Goal: Task Accomplishment & Management: Use online tool/utility

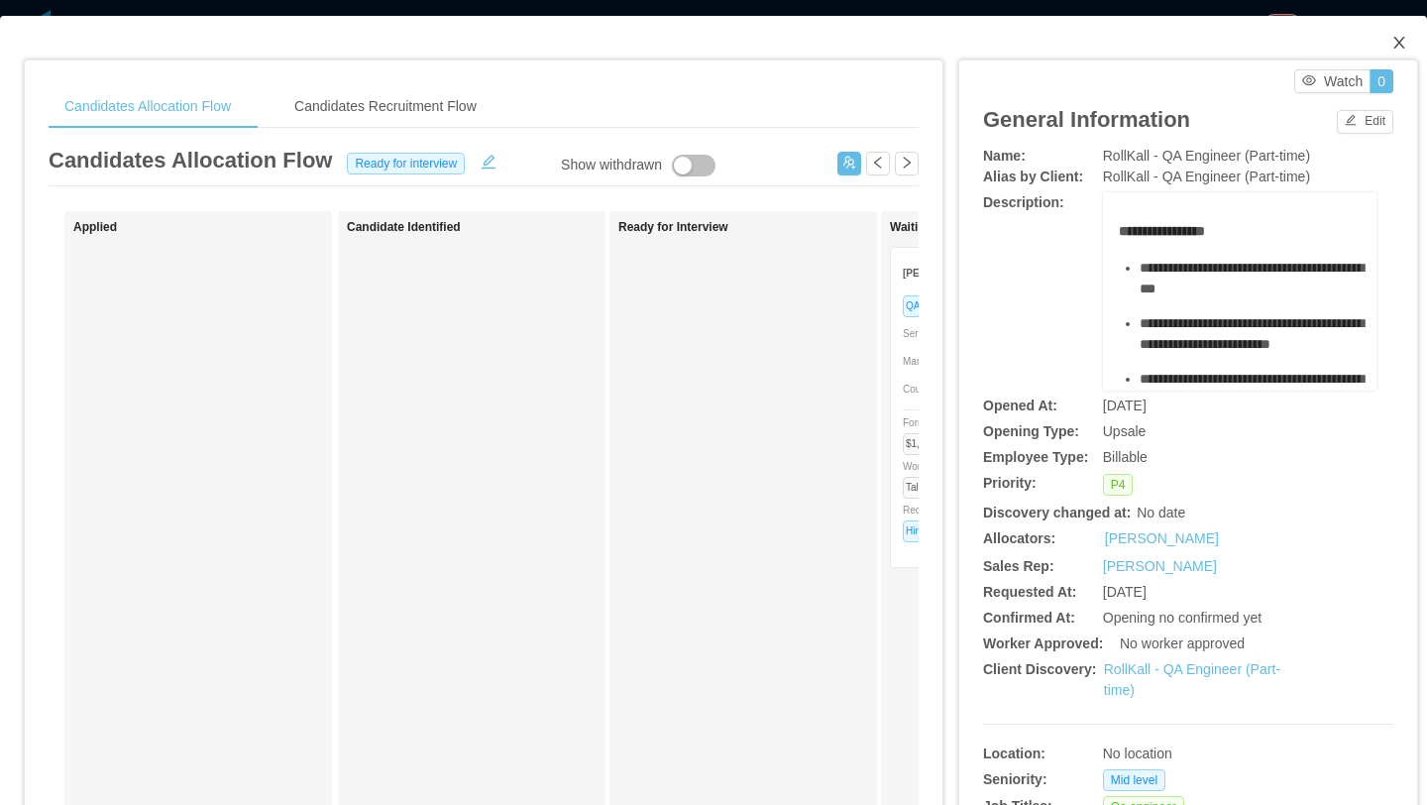
click at [1406, 45] on icon "icon: close" at bounding box center [1400, 43] width 16 height 16
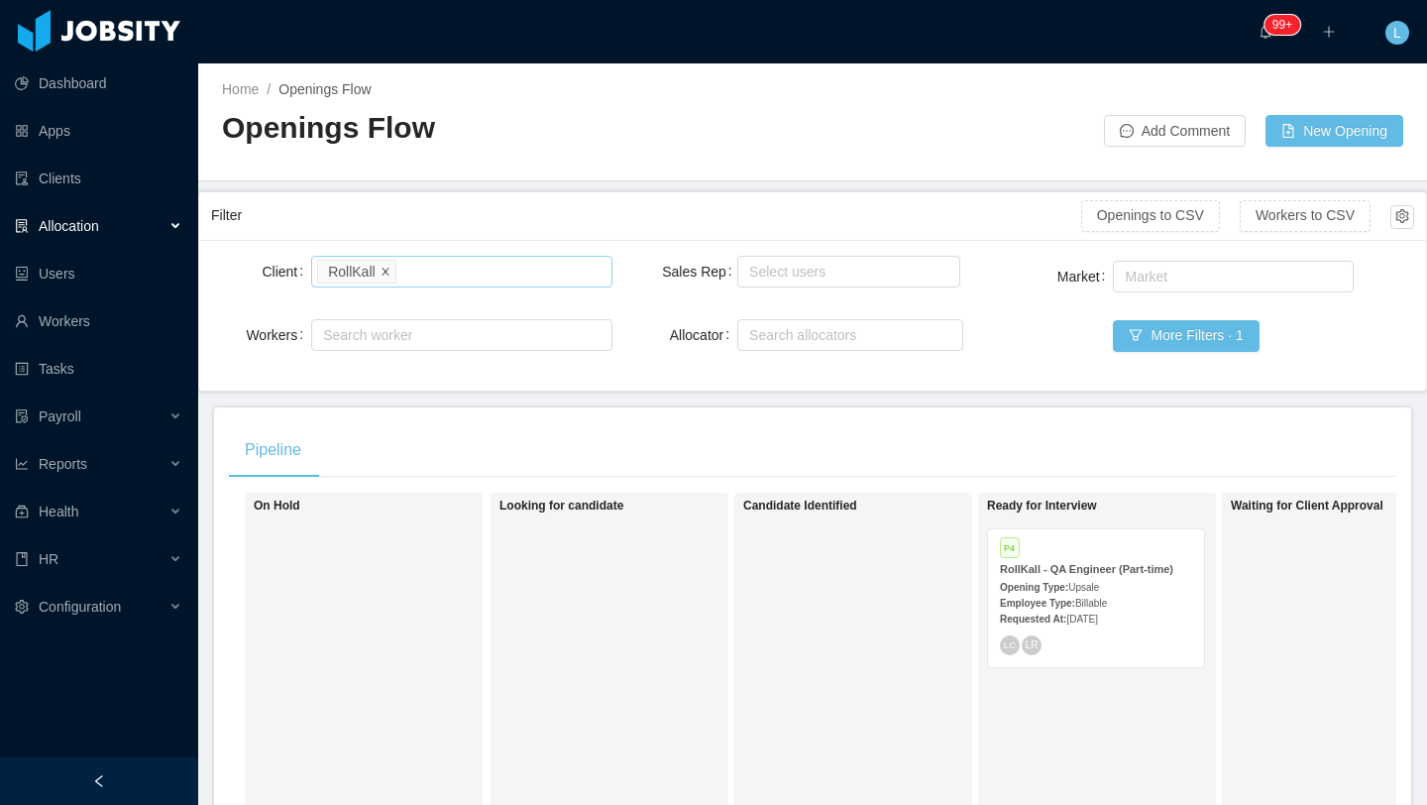
click at [386, 270] on icon "icon: close" at bounding box center [386, 271] width 10 height 10
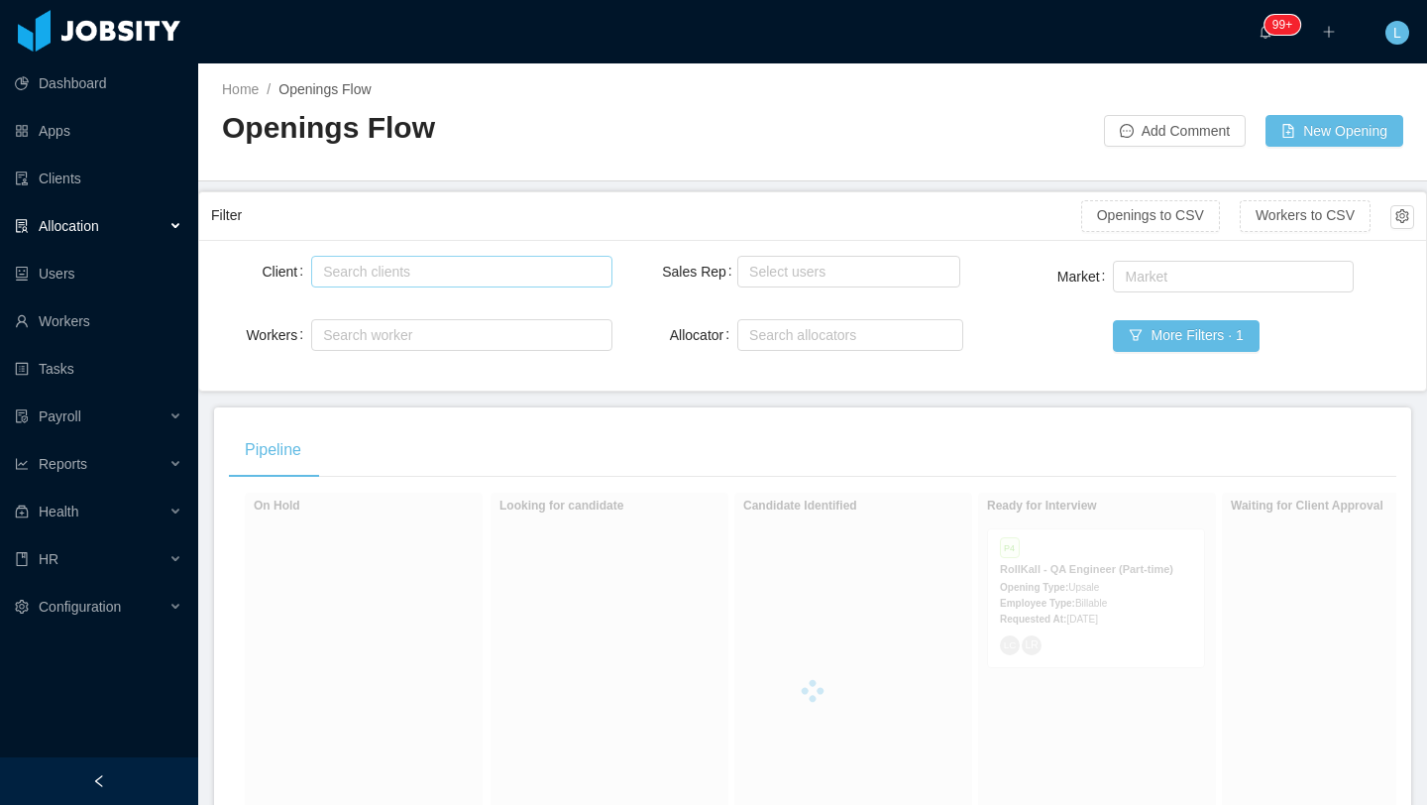
click at [386, 270] on div "Search clients" at bounding box center [457, 272] width 268 height 20
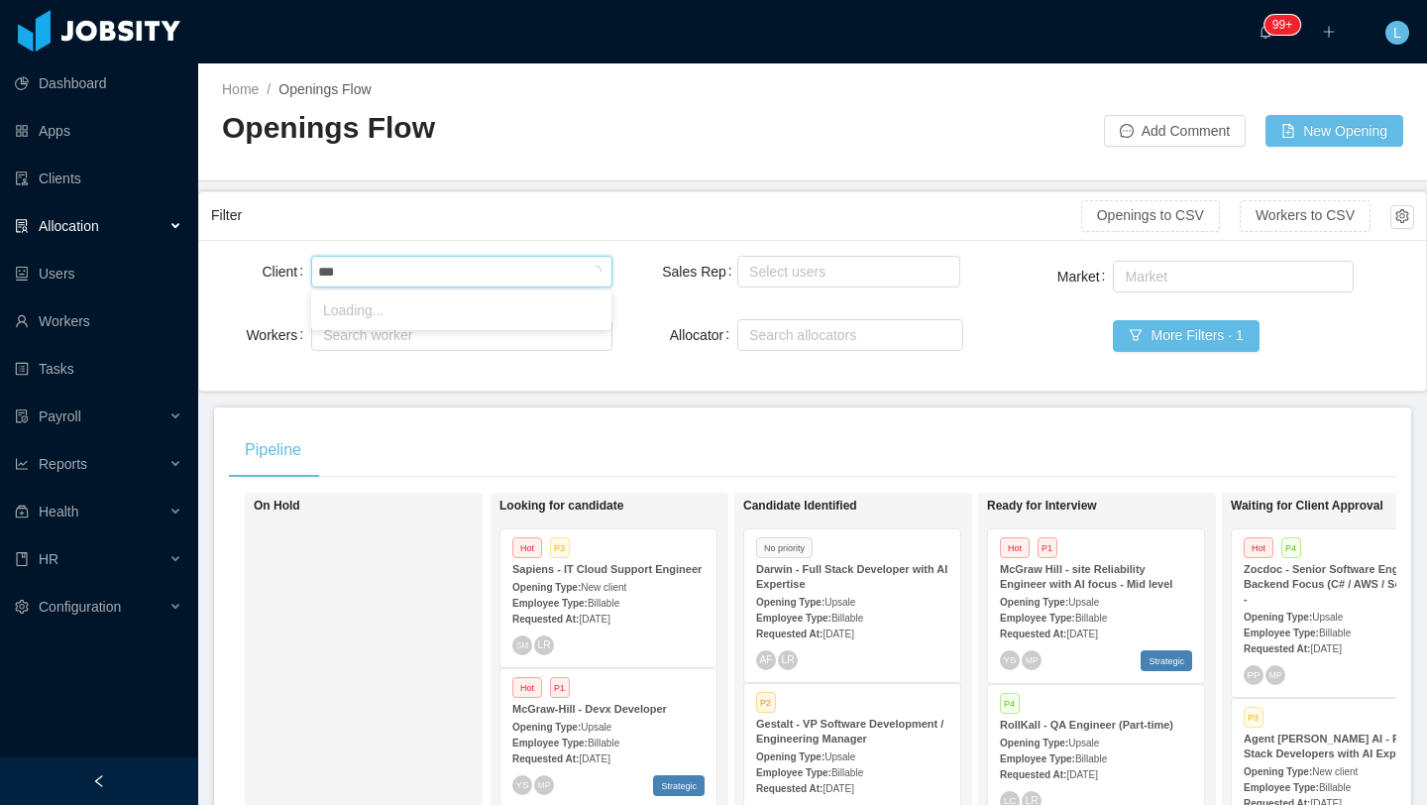
type input "****"
click at [412, 316] on li "Evite" at bounding box center [461, 310] width 300 height 32
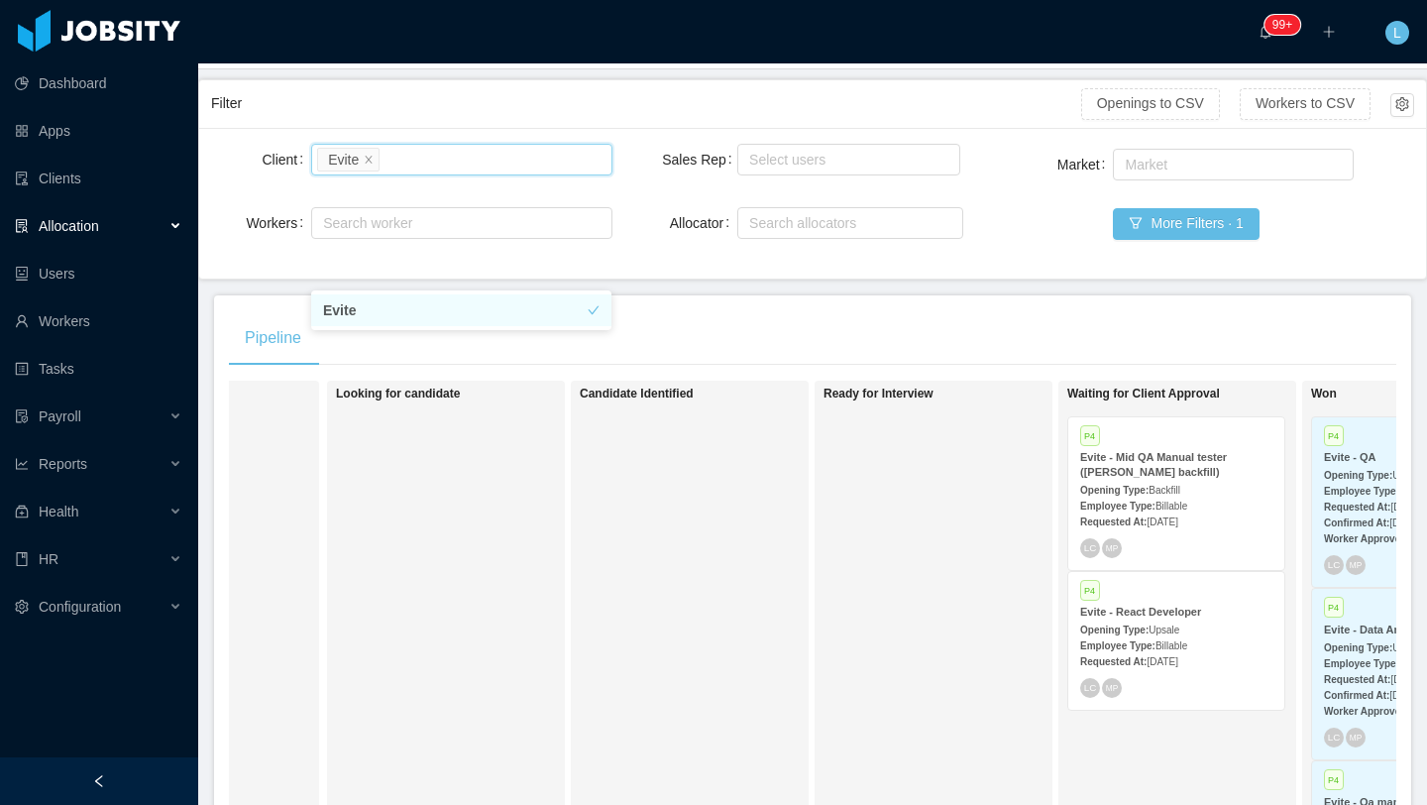
scroll to position [0, 165]
click at [1182, 650] on div "Requested At: [DATE]" at bounding box center [1175, 660] width 192 height 21
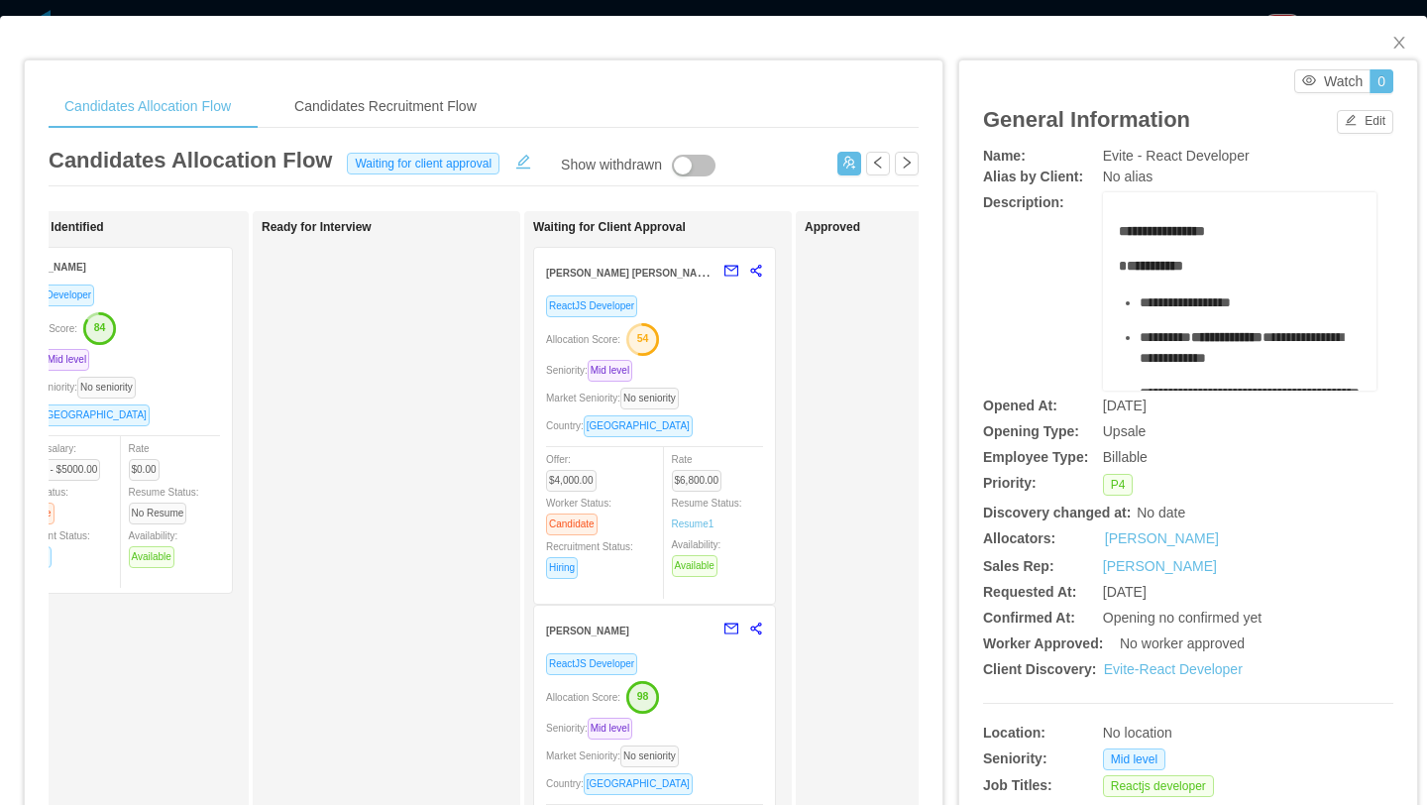
scroll to position [0, 359]
click at [714, 678] on div "ReactJS Developer Allocation Score: 98 Seniority: Mid level Market Seniority: N…" at bounding box center [652, 800] width 217 height 297
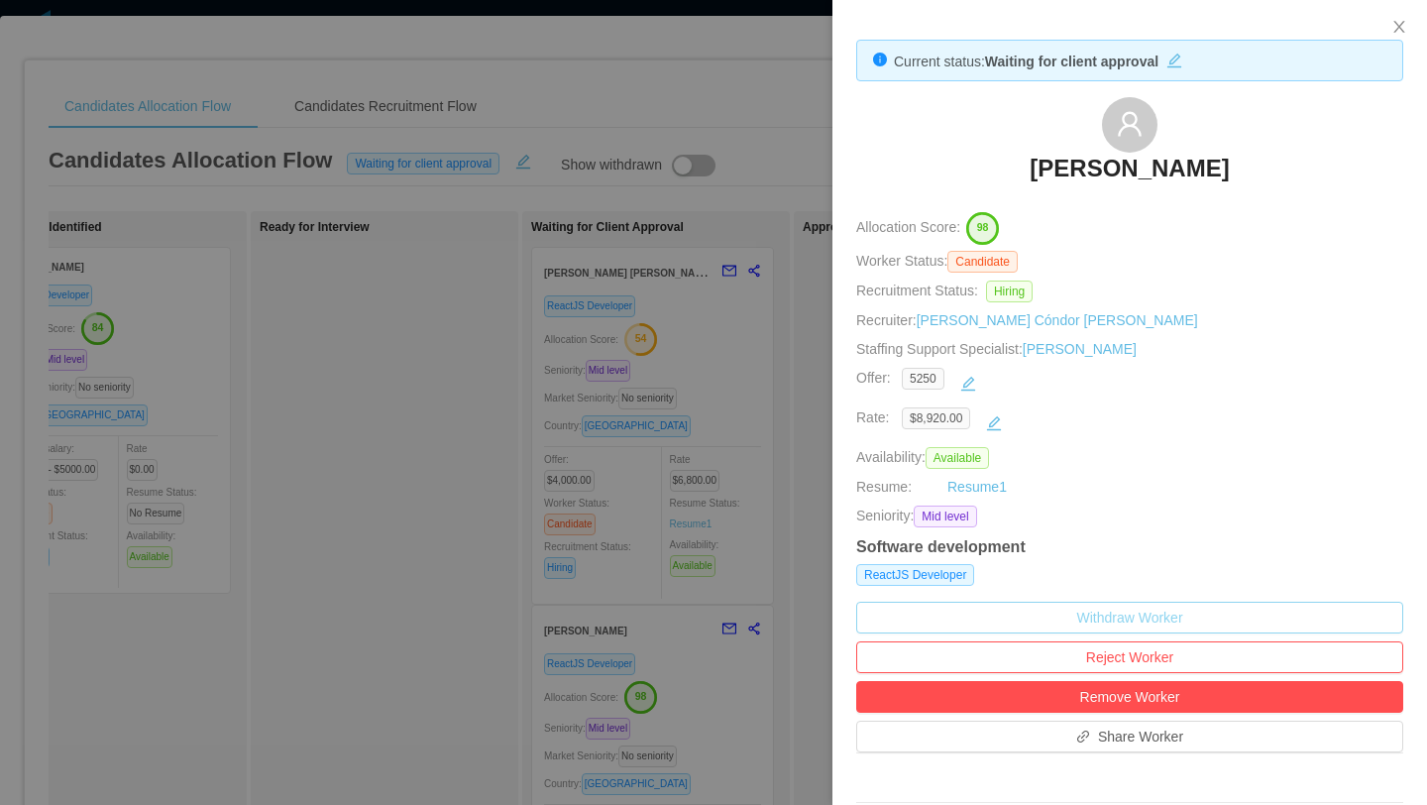
scroll to position [189, 0]
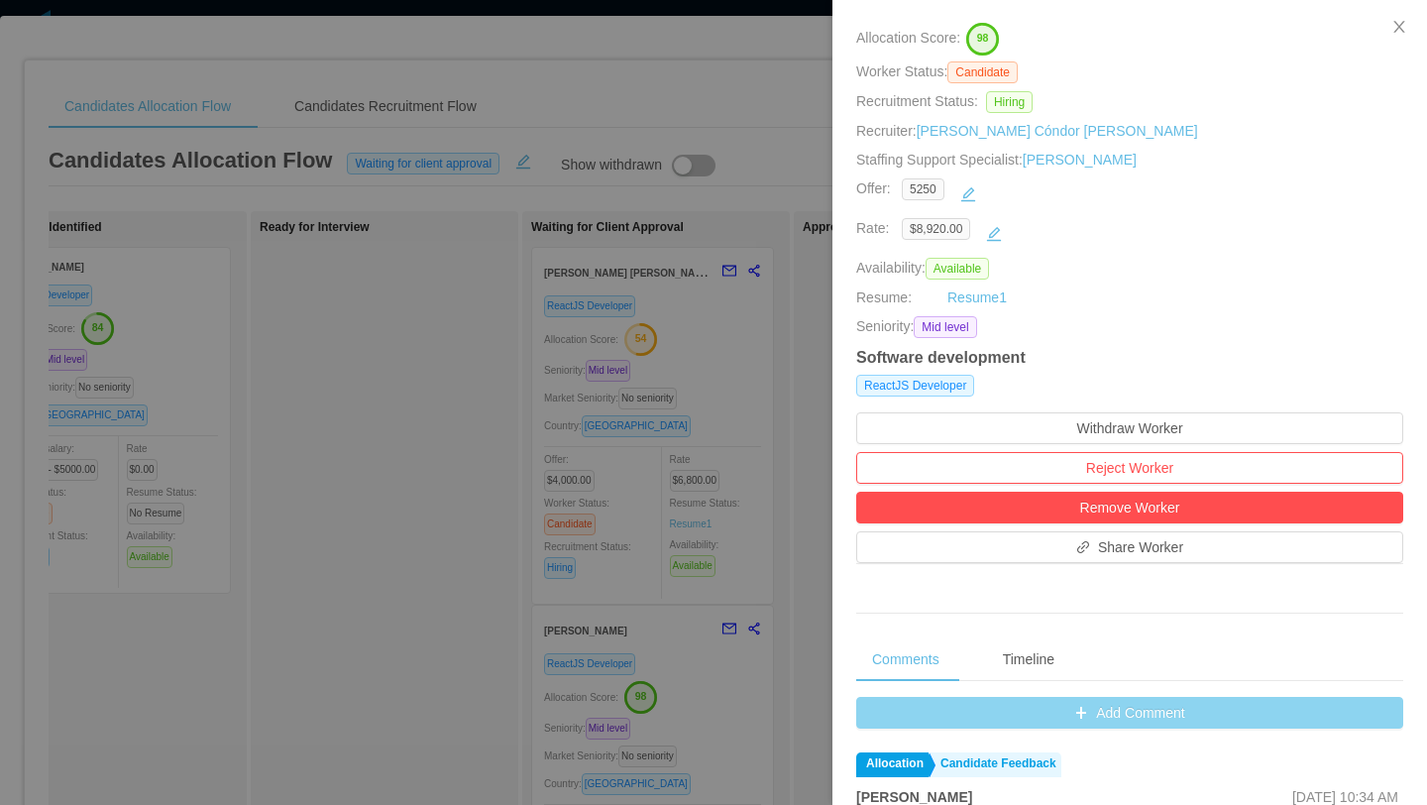
click at [1106, 718] on button "Add Comment" at bounding box center [1129, 713] width 547 height 32
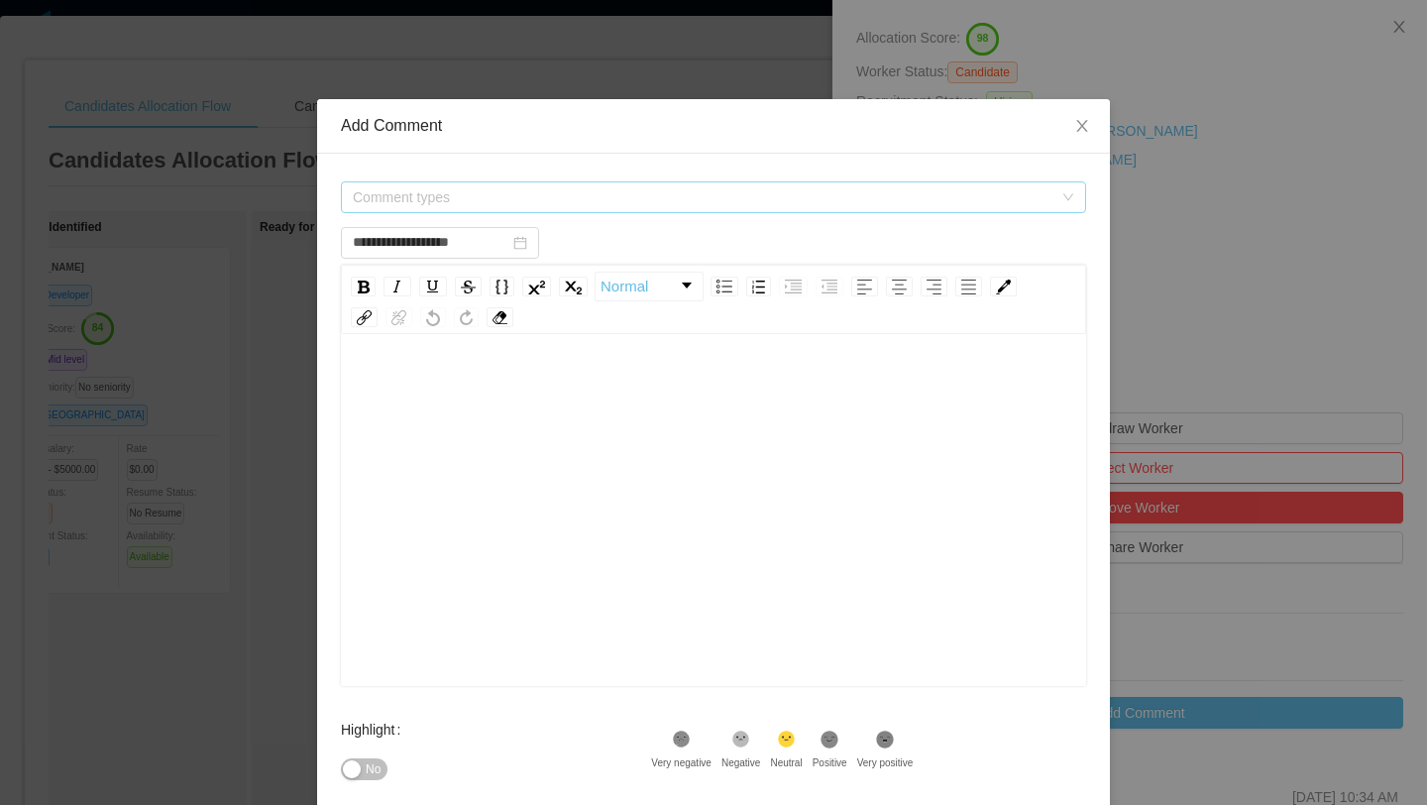
click at [658, 201] on span "Comment types" at bounding box center [703, 197] width 700 height 20
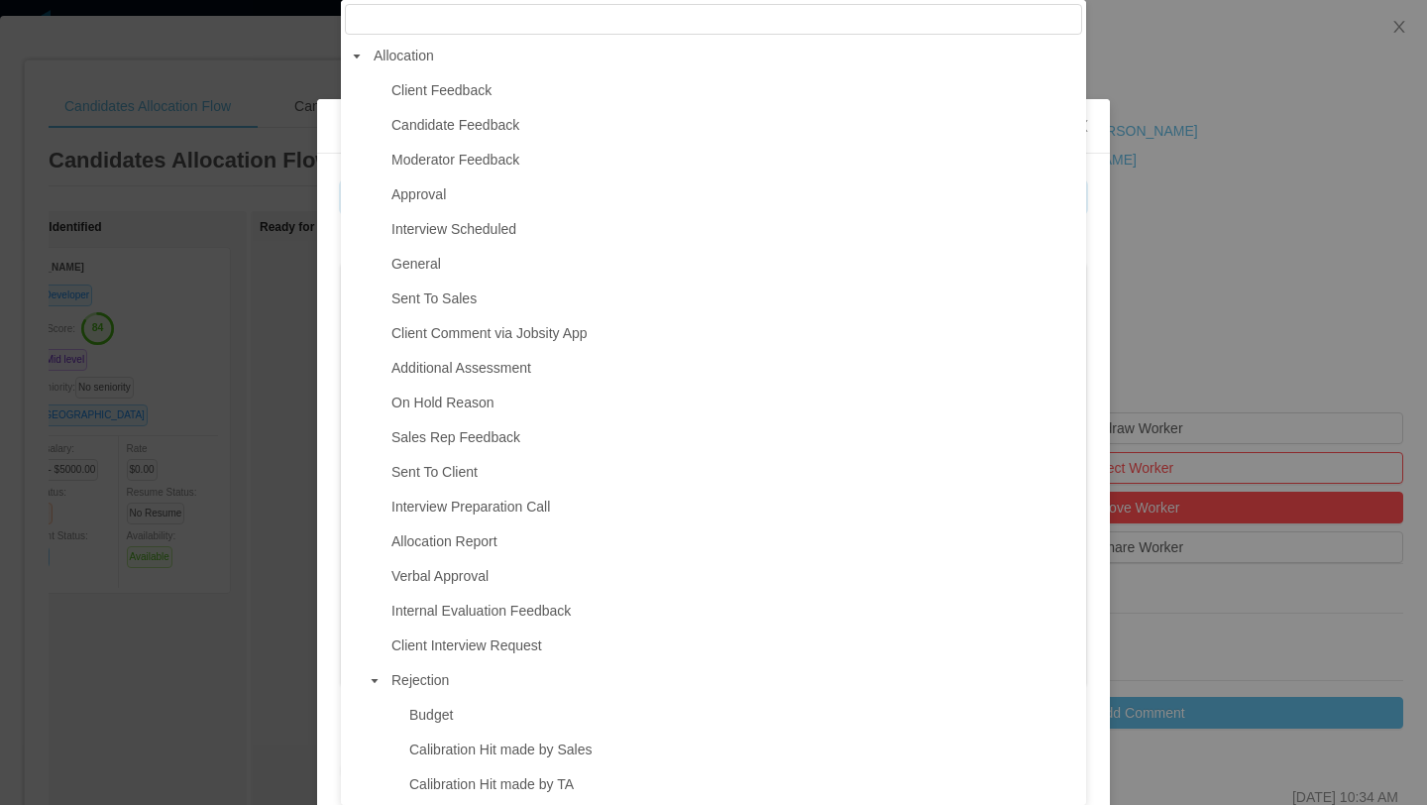
type input "**********"
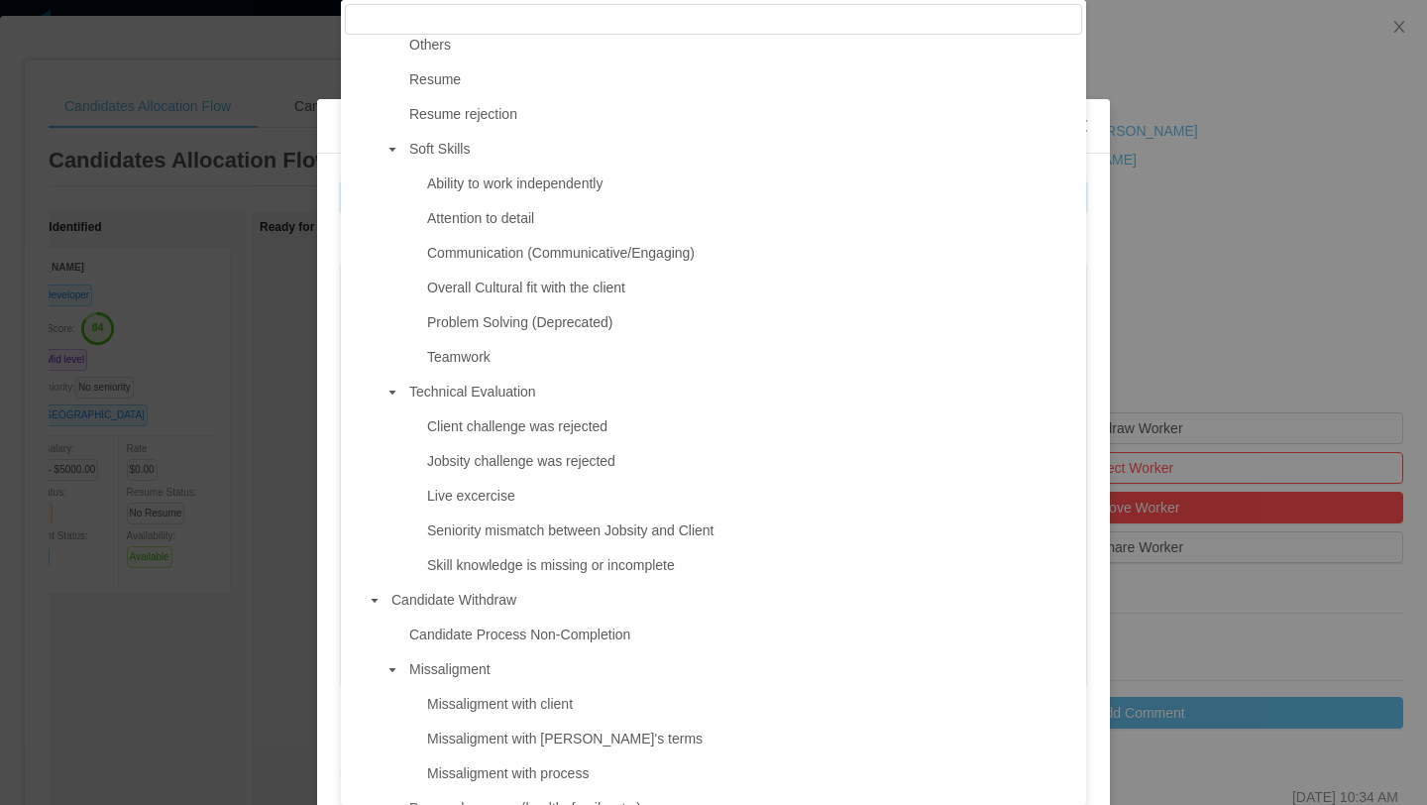
scroll to position [1196, 0]
